Goal: Task Accomplishment & Management: Manage account settings

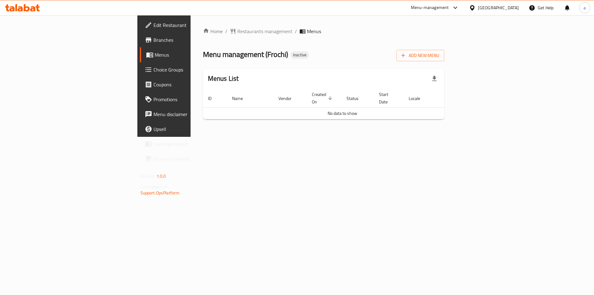
click at [226, 137] on div "Home / Restaurants management / Menus Menu management ( Frochi ) Inactive Add N…" at bounding box center [324, 76] width 266 height 122
click at [444, 51] on button "Add New Menu" at bounding box center [420, 55] width 48 height 11
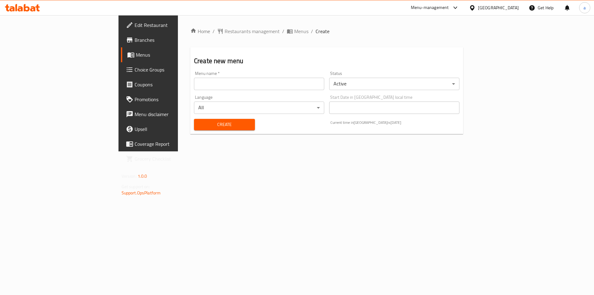
click at [226, 93] on div "Language All ​" at bounding box center [259, 105] width 135 height 24
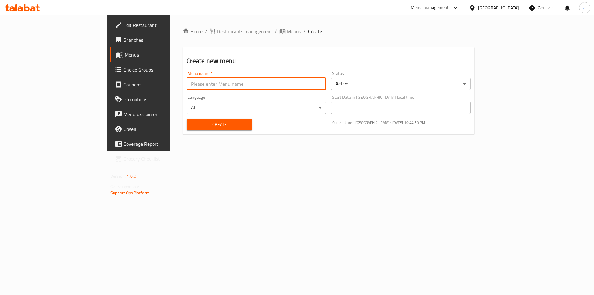
click at [219, 87] on input "text" at bounding box center [257, 84] width 140 height 12
type input "15/8"
click at [187, 130] on button "Create" at bounding box center [219, 124] width 65 height 11
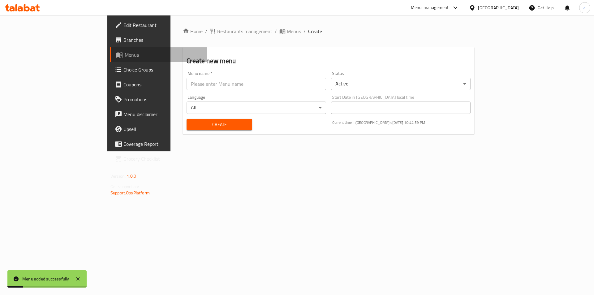
click at [125, 58] on span "Menus" at bounding box center [163, 54] width 77 height 7
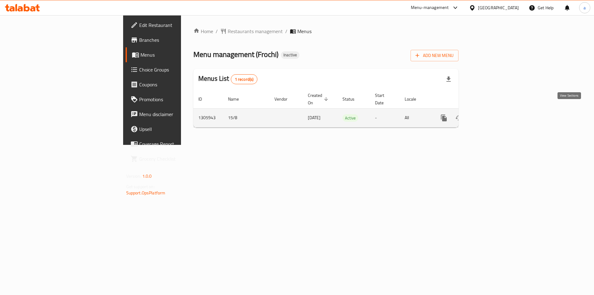
click at [492, 114] on icon "enhanced table" at bounding box center [488, 117] width 7 height 7
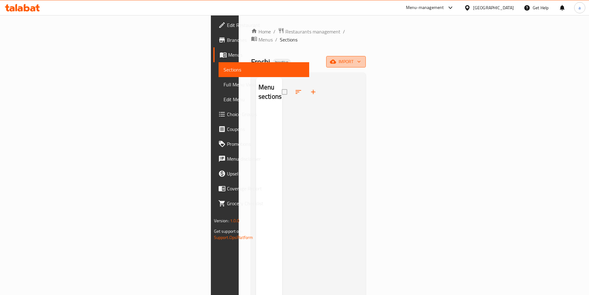
click at [366, 57] on button "import" at bounding box center [346, 61] width 40 height 11
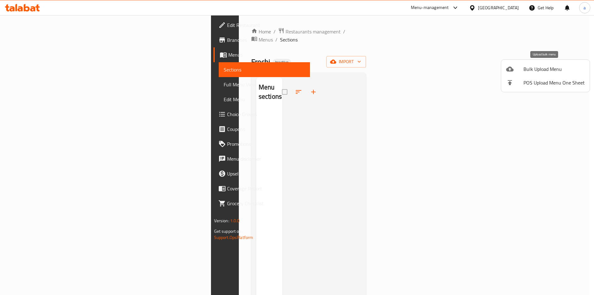
click at [538, 65] on span "Bulk Upload Menu" at bounding box center [554, 68] width 61 height 7
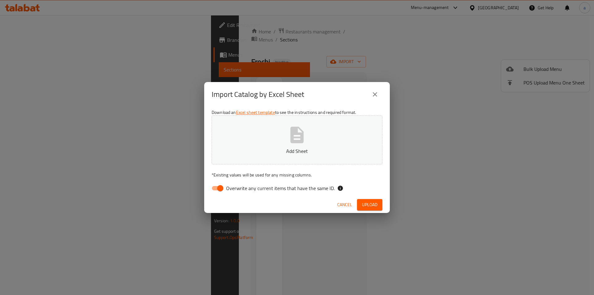
click at [214, 188] on input "Overwrite any current items that have the same ID." at bounding box center [220, 188] width 35 height 12
checkbox input "false"
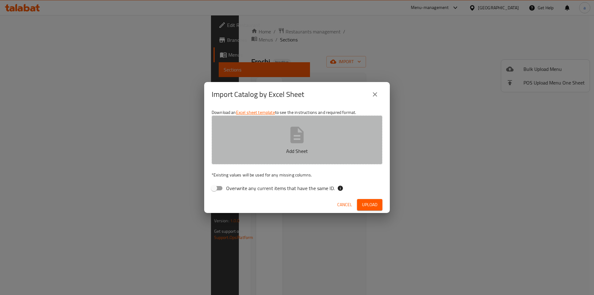
click at [296, 132] on icon "button" at bounding box center [297, 135] width 13 height 16
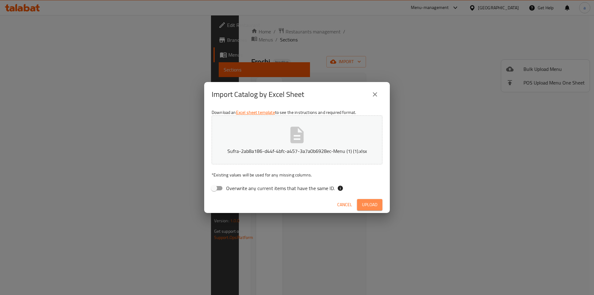
click at [377, 203] on span "Upload" at bounding box center [369, 205] width 15 height 8
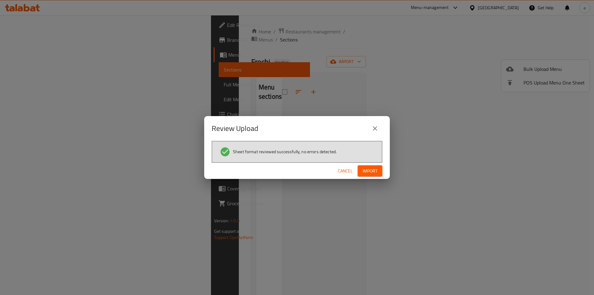
click at [366, 167] on span "Import" at bounding box center [370, 171] width 15 height 8
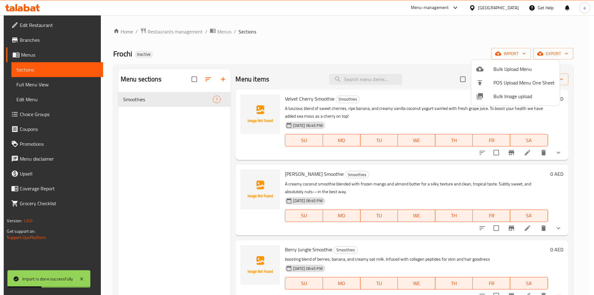
click at [328, 46] on div at bounding box center [297, 147] width 594 height 295
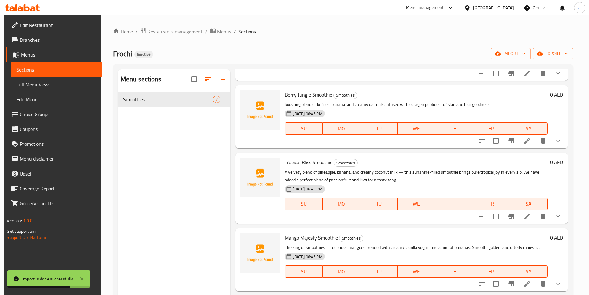
scroll to position [232, 0]
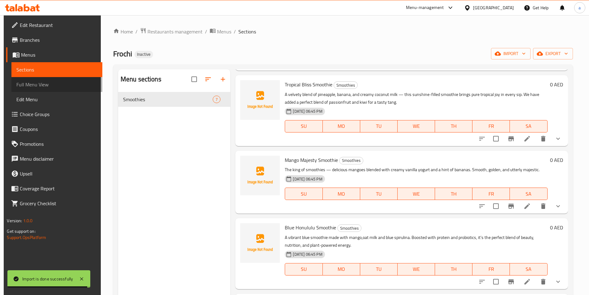
click at [23, 84] on span "Full Menu View" at bounding box center [56, 84] width 81 height 7
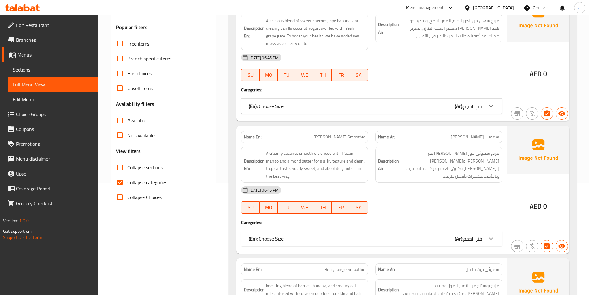
scroll to position [124, 0]
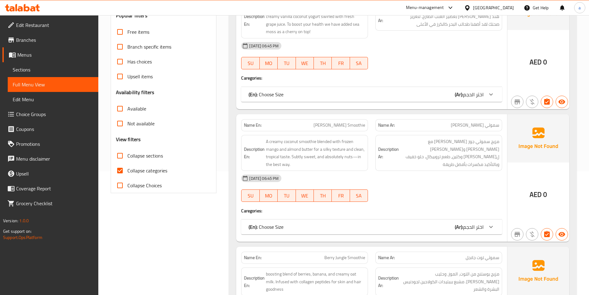
click at [130, 173] on span "Collapse categories" at bounding box center [147, 170] width 40 height 7
click at [127, 173] on input "Collapse categories" at bounding box center [120, 170] width 15 height 15
checkbox input "false"
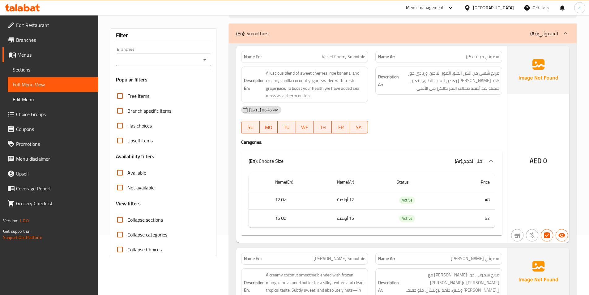
scroll to position [0, 0]
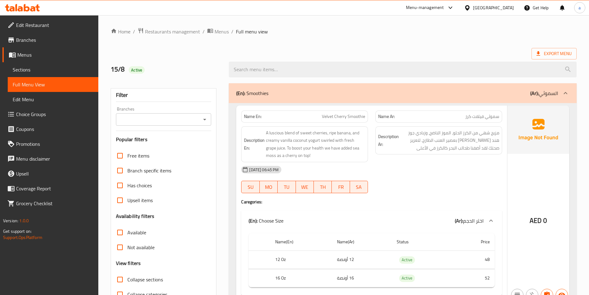
click at [31, 67] on span "Sections" at bounding box center [53, 69] width 81 height 7
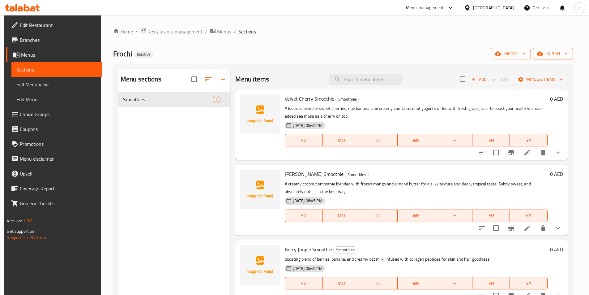
click at [555, 55] on span "export" at bounding box center [553, 54] width 30 height 8
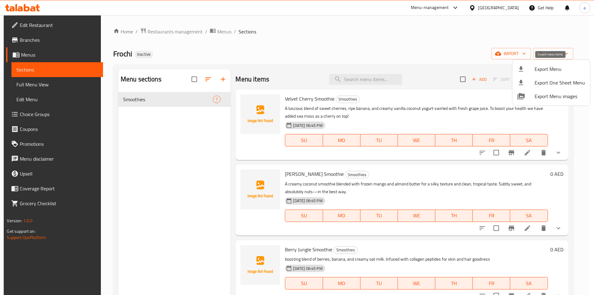
click at [539, 72] on span "Export Menu" at bounding box center [560, 68] width 50 height 7
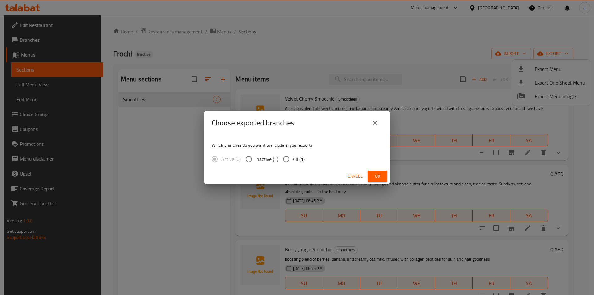
click at [296, 155] on span "All (1)" at bounding box center [299, 158] width 12 height 7
click at [293, 155] on input "All (1)" at bounding box center [286, 159] width 13 height 13
radio input "true"
click at [379, 172] on span "Ok" at bounding box center [378, 176] width 10 height 8
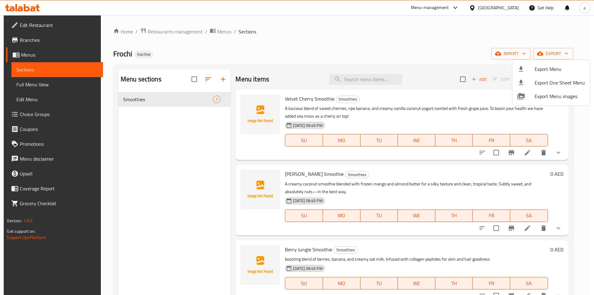
click at [179, 220] on div at bounding box center [297, 147] width 594 height 295
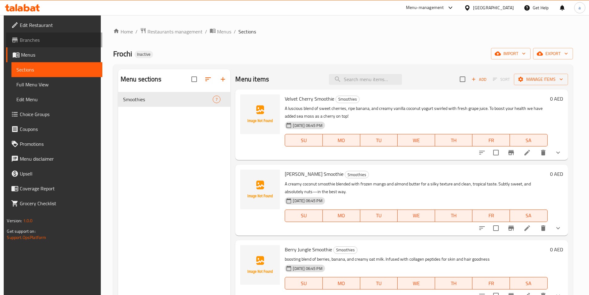
click at [26, 36] on span "Branches" at bounding box center [58, 39] width 77 height 7
